Goal: Use online tool/utility: Utilize a website feature to perform a specific function

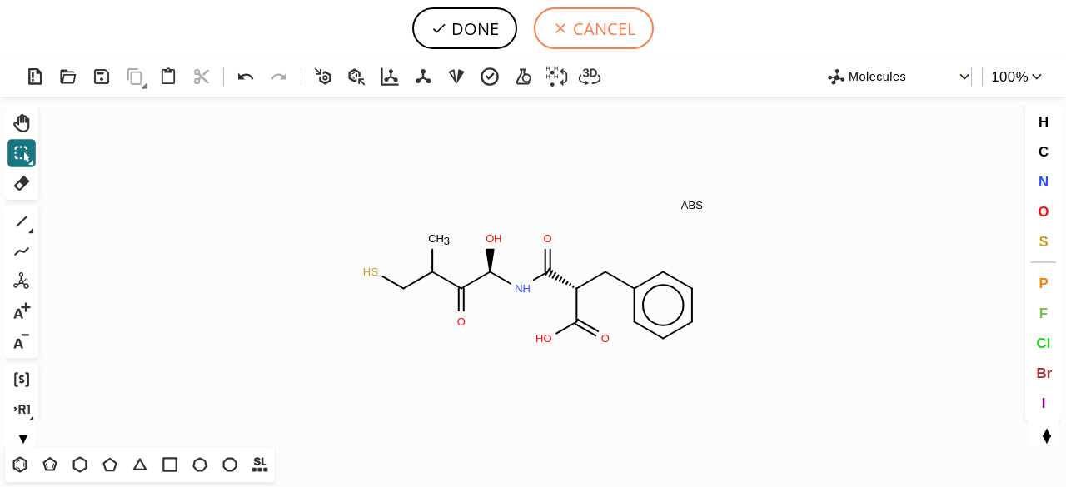
click at [592, 12] on button "CANCEL" at bounding box center [594, 28] width 120 height 42
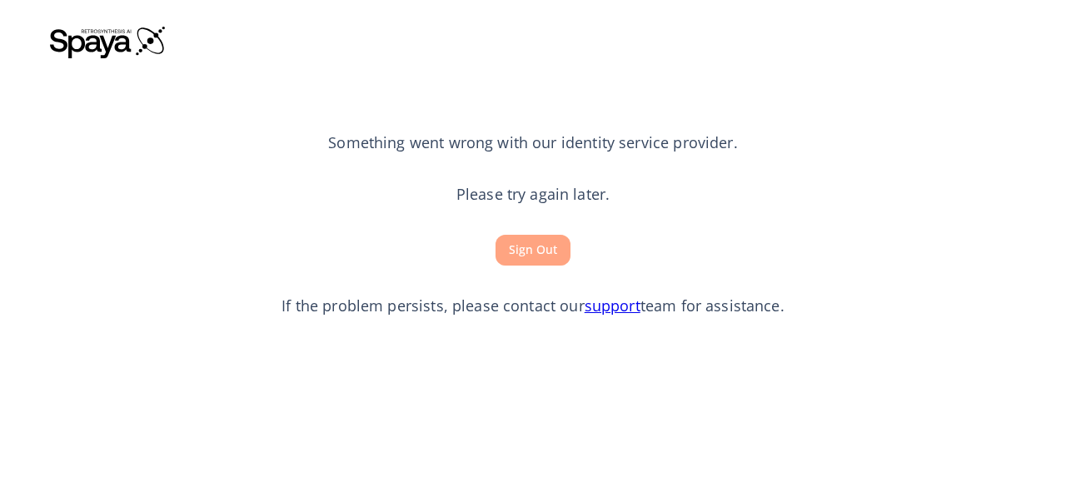
click at [527, 247] on button "Sign Out" at bounding box center [533, 250] width 75 height 31
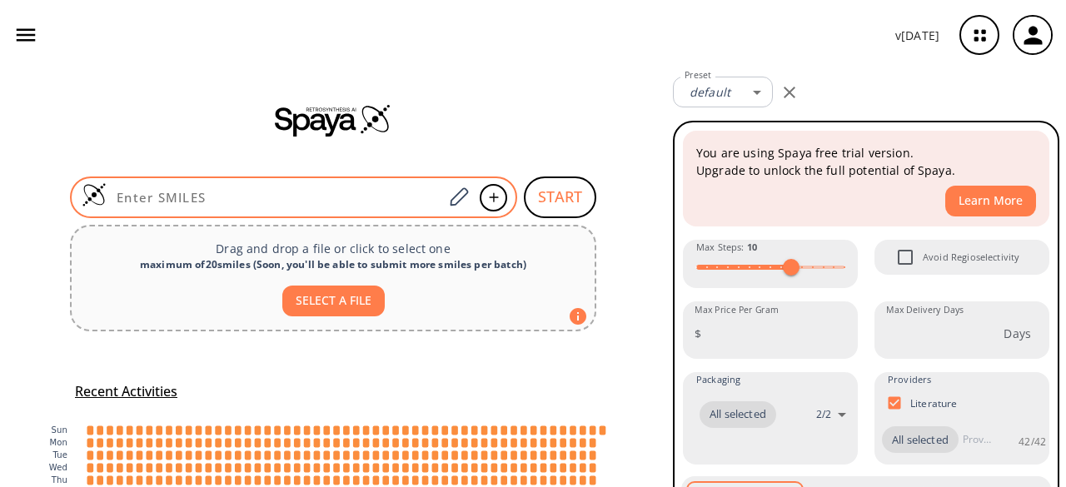
click at [327, 190] on input at bounding box center [275, 197] width 337 height 17
paste input "O=C(O)[C@H]7N(C(=O)[C@H]6N(C(=O)[C@@H](NC(=O)[C@@H](NC(=O)[C@H]5N(C(=O)[C@@H](N…"
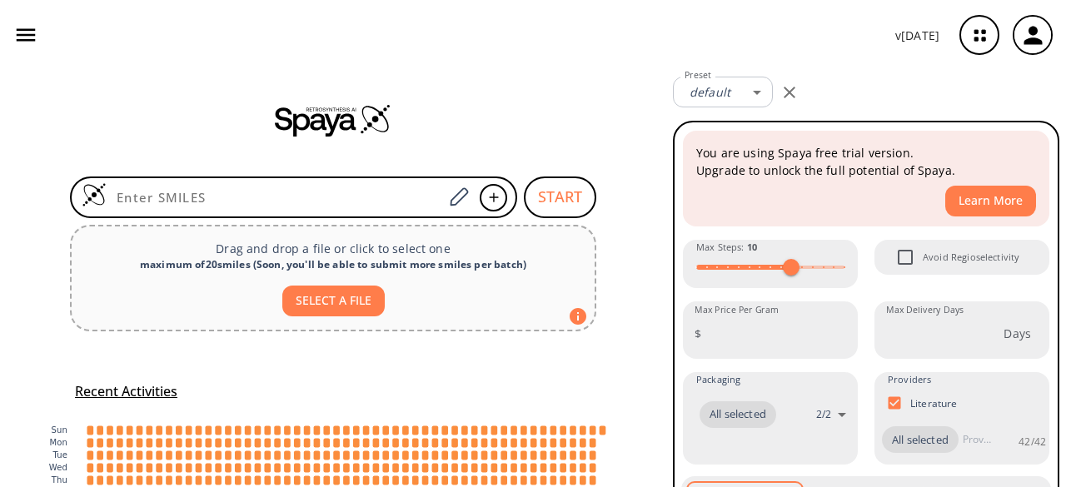
type input "O=C(O)[C@H]7N(C(=O)[C@H]6N(C(=O)[C@@H](NC(=O)[C@@H](NC(=O)[C@H]5N(C(=O)[C@@H](N…"
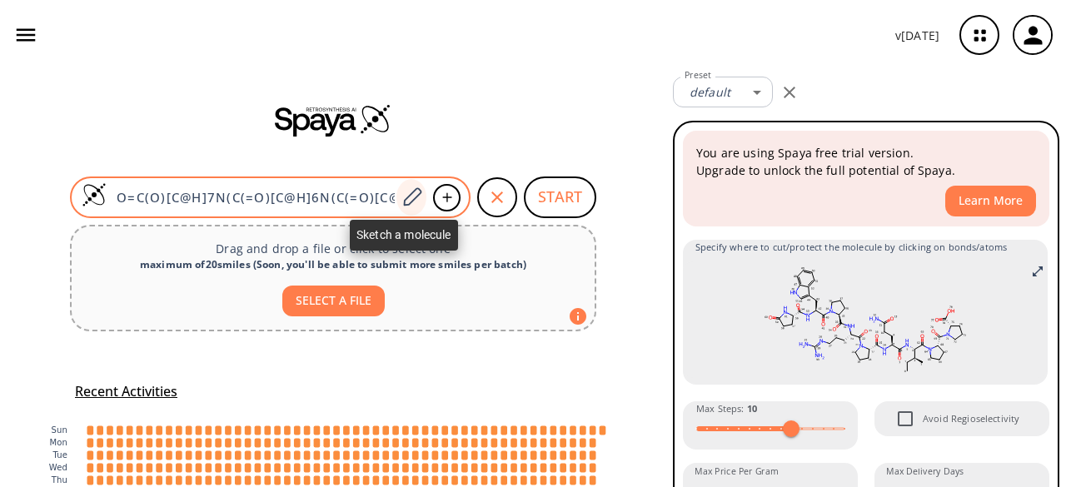
click at [405, 196] on icon at bounding box center [412, 198] width 22 height 22
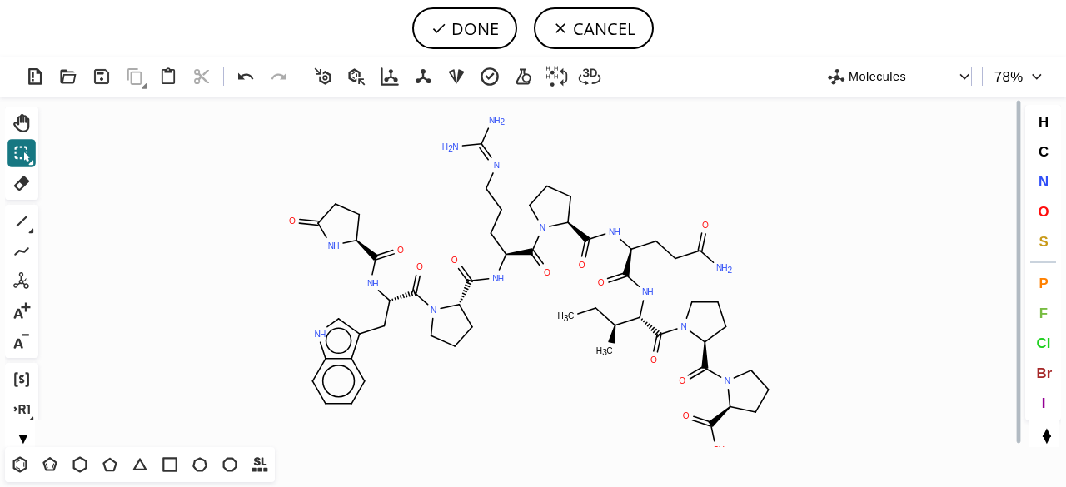
drag, startPoint x: 331, startPoint y: 85, endPoint x: 323, endPoint y: 77, distance: 10.6
click at [323, 77] on icon at bounding box center [324, 77] width 24 height 24
click at [584, 82] on icon at bounding box center [590, 76] width 22 height 17
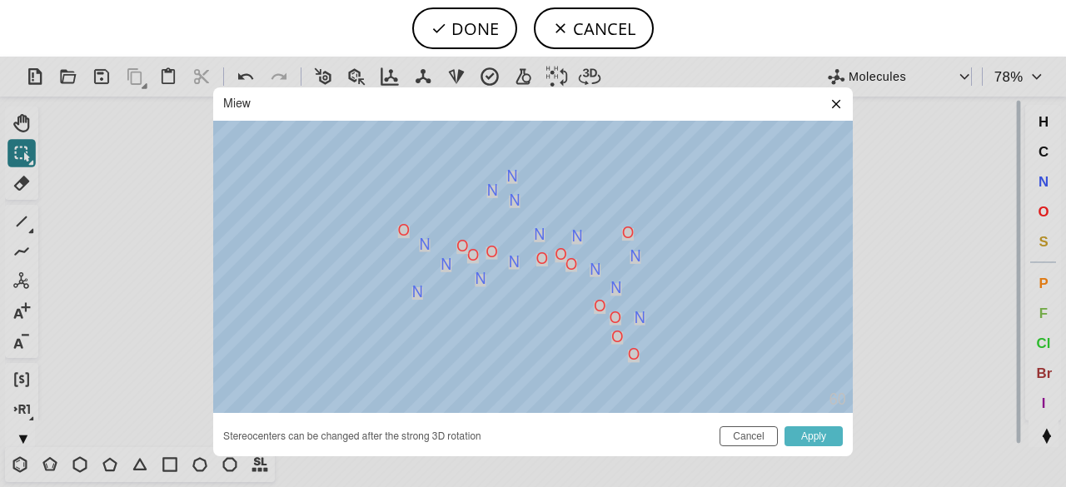
click at [809, 440] on button "Apply" at bounding box center [814, 437] width 58 height 20
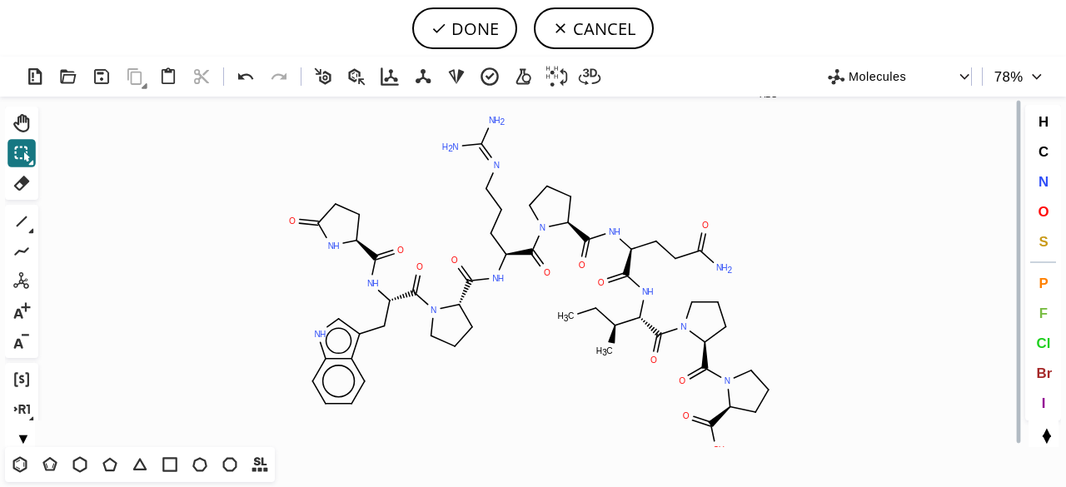
click at [809, 440] on icon "Created with [PERSON_NAME] 2.3.0 O O H N O N O N H O N H O N O N H O N O N H O …" at bounding box center [533, 272] width 976 height 351
click at [966, 74] on icon "button" at bounding box center [965, 76] width 16 height 16
click at [829, 227] on div at bounding box center [533, 243] width 1066 height 487
click at [105, 81] on icon at bounding box center [102, 77] width 24 height 24
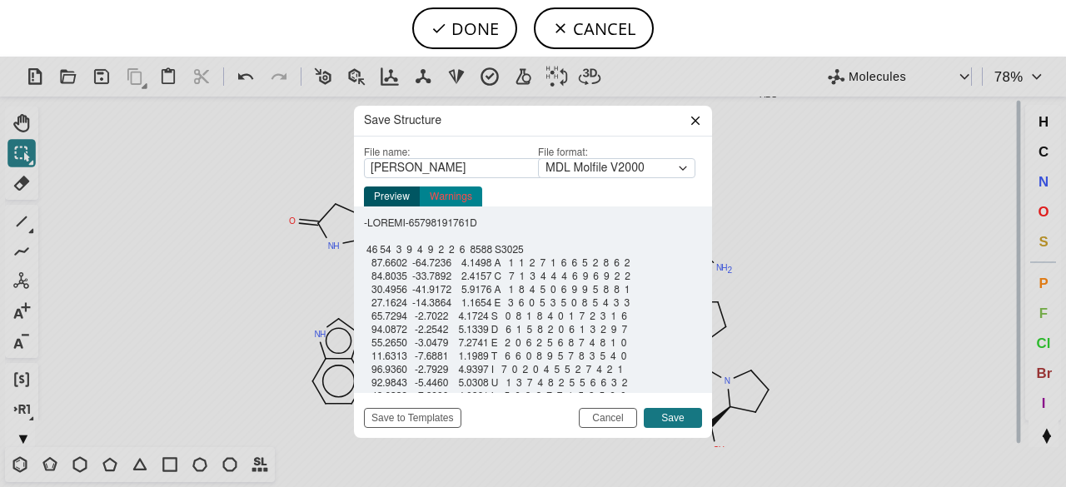
click at [462, 197] on link "Warnings" at bounding box center [451, 197] width 62 height 20
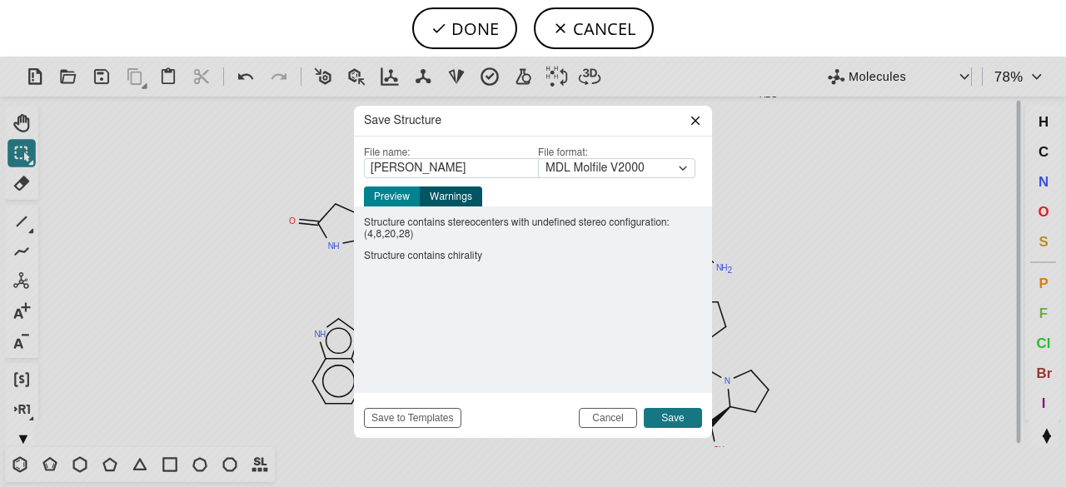
click at [398, 191] on link "Preview" at bounding box center [392, 197] width 56 height 20
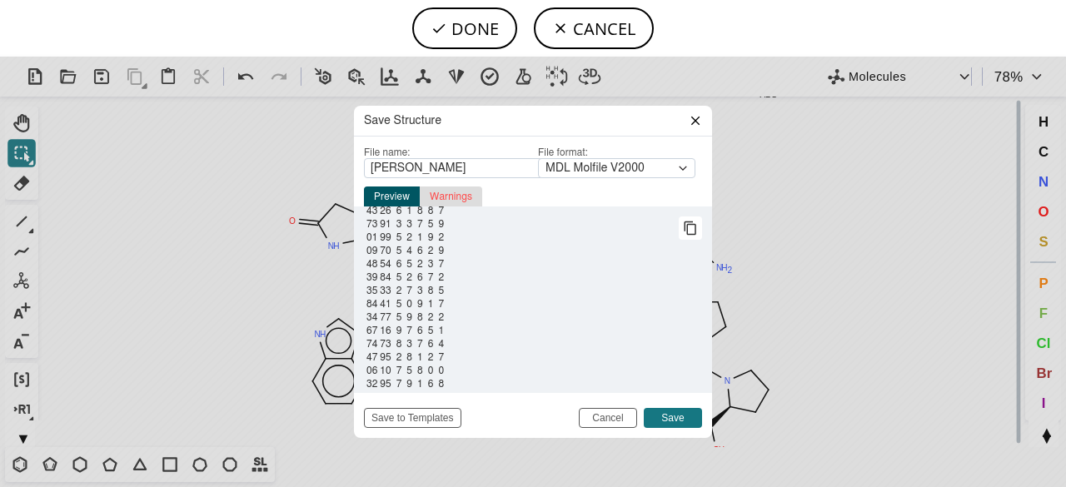
scroll to position [2179, 0]
click at [691, 119] on icon at bounding box center [695, 120] width 13 height 13
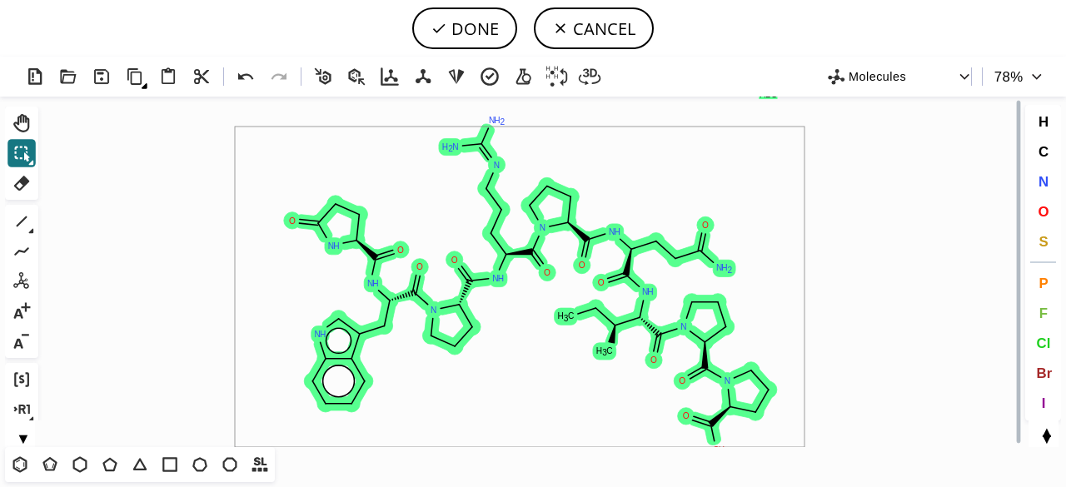
drag, startPoint x: 235, startPoint y: 127, endPoint x: 811, endPoint y: 466, distance: 668.8
click at [811, 466] on div "Created with [PERSON_NAME] 2.3.0 O O H N O N O N H O N H O N O N H O N O N H O …" at bounding box center [533, 272] width 1066 height 431
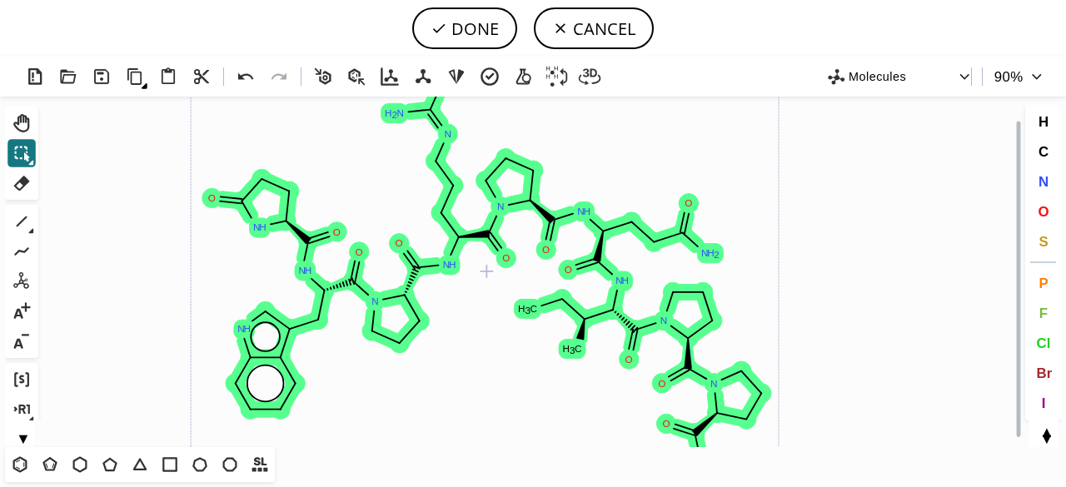
click at [1032, 81] on icon "button" at bounding box center [1037, 76] width 16 height 16
click at [901, 204] on div at bounding box center [533, 243] width 1066 height 487
type input "65%"
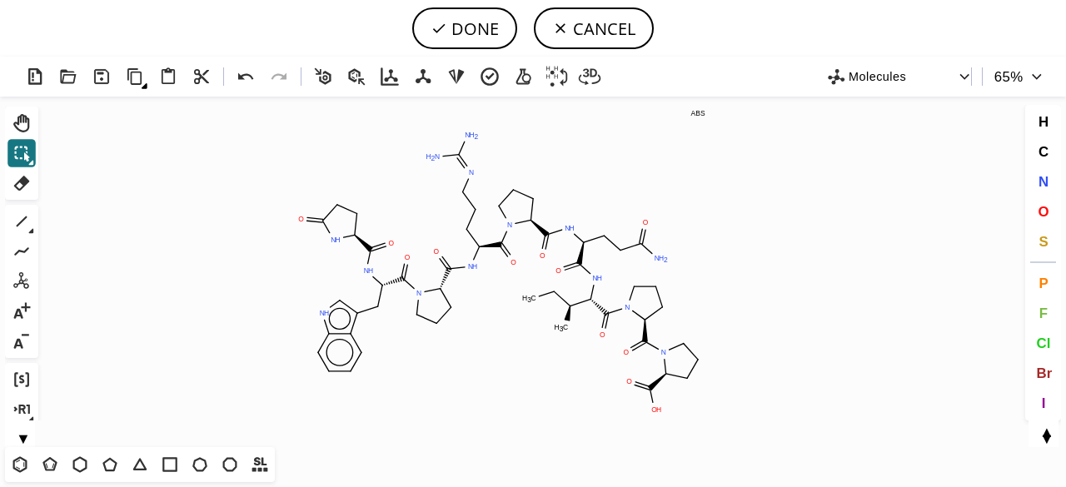
click at [789, 221] on icon "Created with [PERSON_NAME] 2.3.0 O O H N O N O N H O N H O N O N H O N O N H O …" at bounding box center [533, 272] width 976 height 351
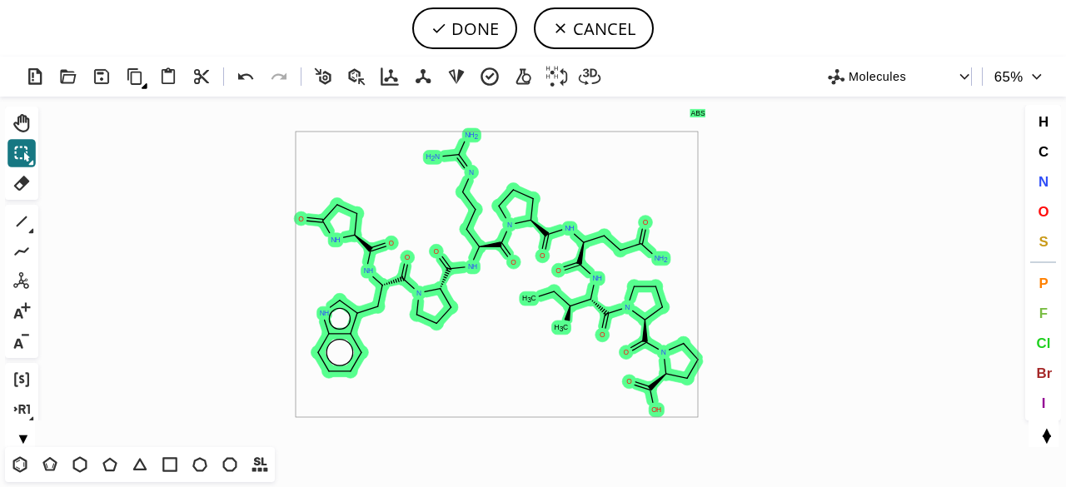
drag, startPoint x: 296, startPoint y: 132, endPoint x: 698, endPoint y: 417, distance: 493.5
click at [698, 417] on icon "Created with [PERSON_NAME] 2.3.0 O O H N O N O N H O N H O N O N H O N O N H O …" at bounding box center [533, 272] width 976 height 351
drag, startPoint x: 325, startPoint y: 129, endPoint x: 711, endPoint y: 444, distance: 498.6
click at [711, 444] on icon "Created with [PERSON_NAME] 2.3.0 O O H N O N O N H O N H O N O N H O N O N H O …" at bounding box center [533, 272] width 976 height 351
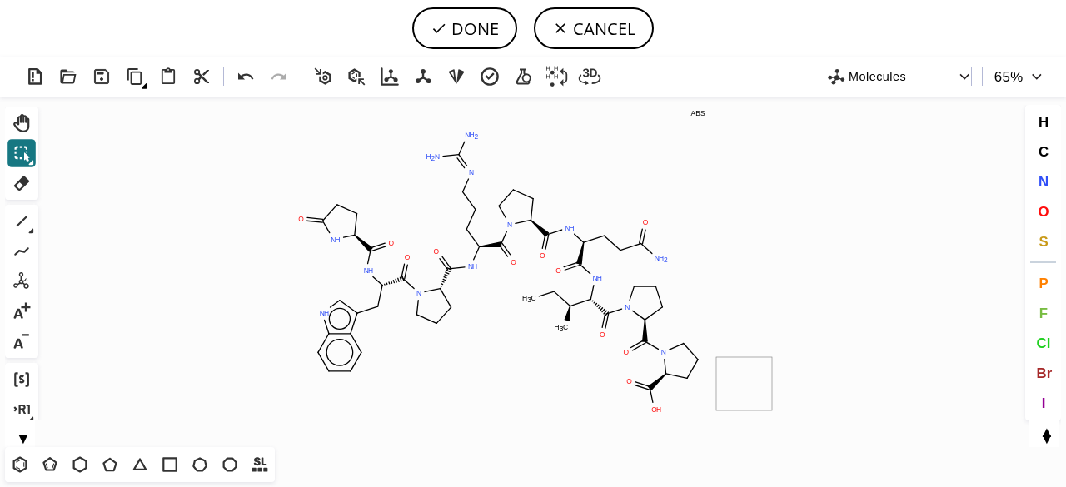
drag, startPoint x: 772, startPoint y: 357, endPoint x: 770, endPoint y: 409, distance: 51.7
click at [770, 409] on icon "Created with [PERSON_NAME] 2.3.0 O O H N O N O N H O N H O N O N H O N O N H O …" at bounding box center [533, 272] width 976 height 351
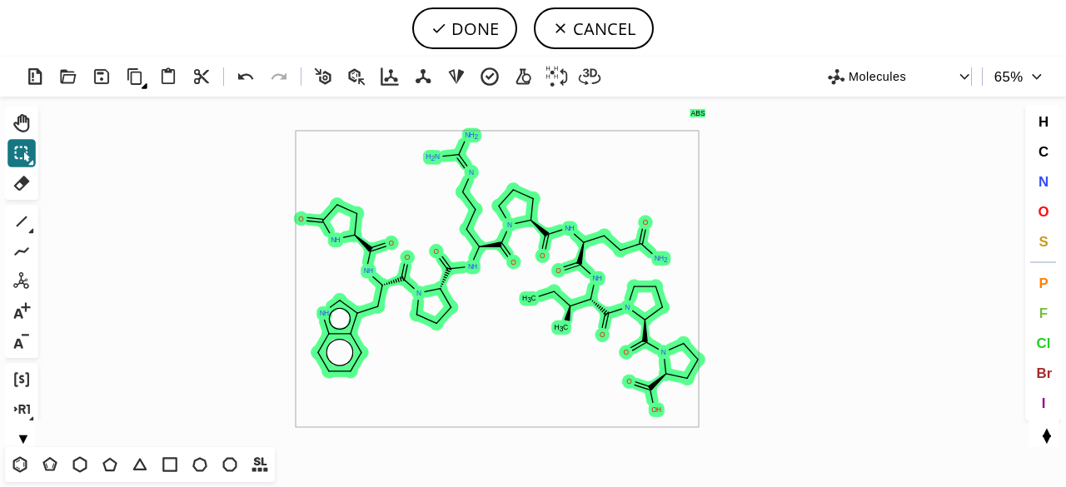
drag, startPoint x: 699, startPoint y: 427, endPoint x: 296, endPoint y: 131, distance: 500.5
click at [296, 131] on icon "Created with [PERSON_NAME] 2.3.0 O O H N O N O N H O N H O N O N H O N O N H O …" at bounding box center [533, 272] width 976 height 351
click at [138, 85] on icon at bounding box center [135, 77] width 24 height 24
